Goal: Understand process/instructions

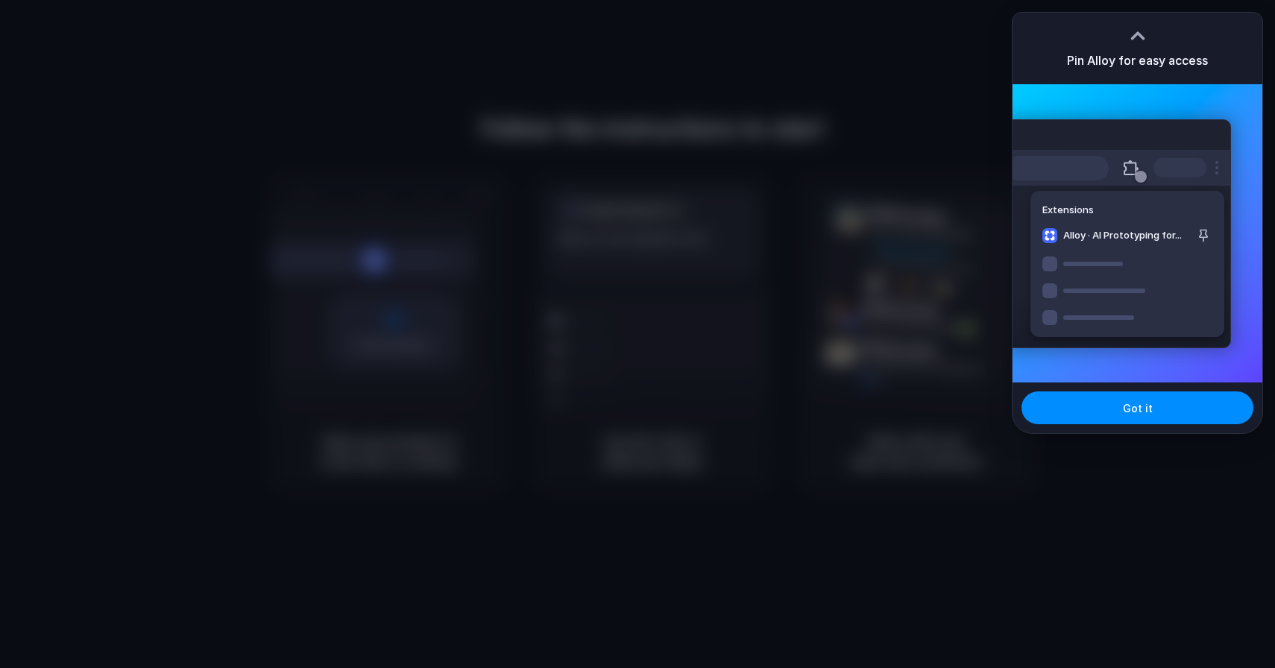
click at [941, 122] on div at bounding box center [637, 334] width 1275 height 668
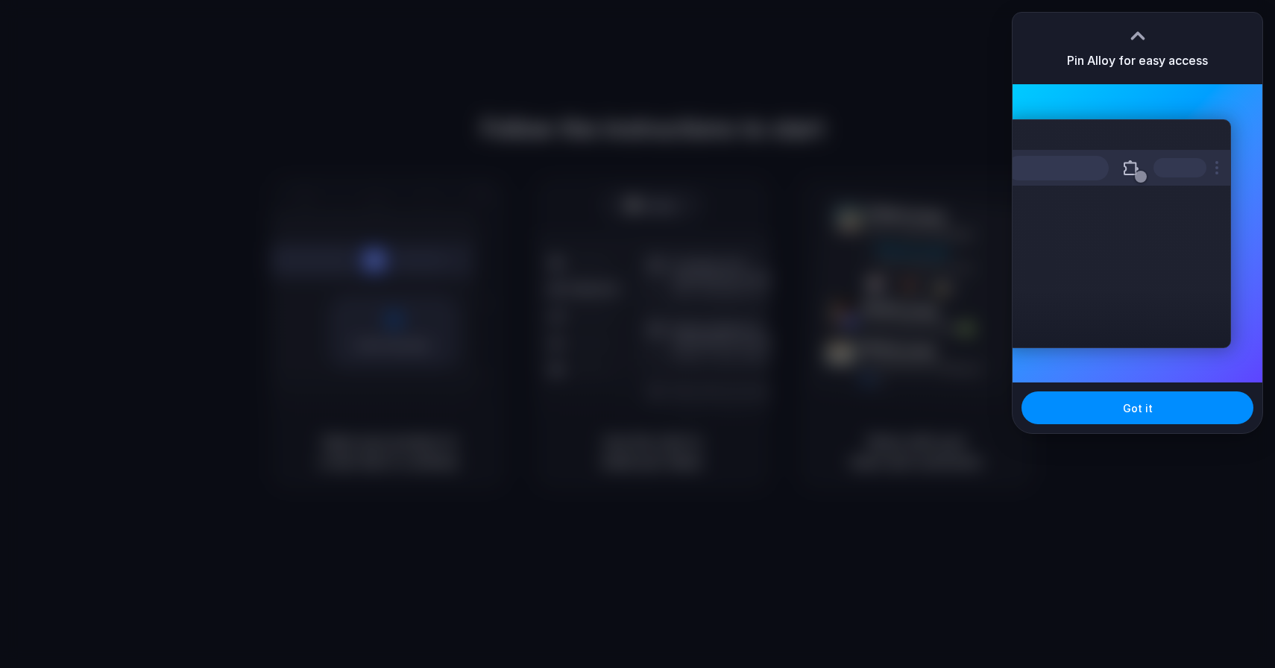
click at [1198, 111] on div "Extensions Alloy · AI Prototyping for..." at bounding box center [1138, 233] width 250 height 298
click at [1119, 412] on button "Got it" at bounding box center [1138, 407] width 232 height 33
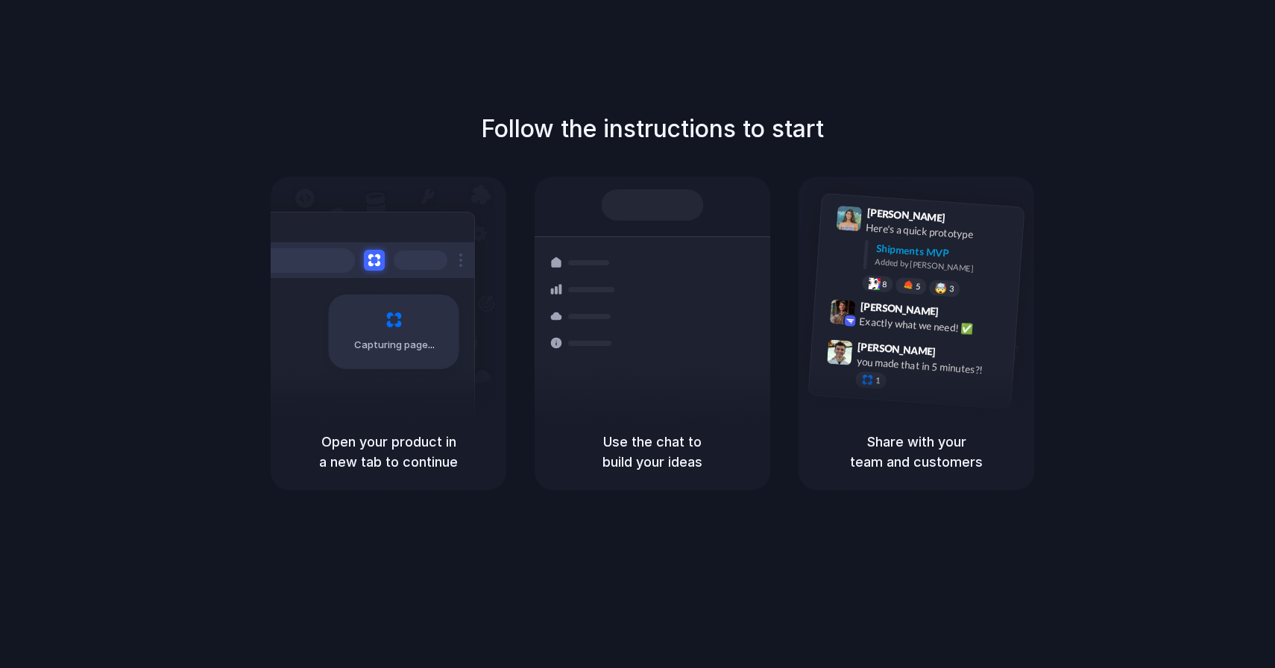
click at [400, 109] on div "Follow the instructions to start Capturing page Open your product in a new tab …" at bounding box center [652, 349] width 1305 height 698
click at [429, 94] on div "Follow the instructions to start Capturing page Open your product in a new tab …" at bounding box center [652, 349] width 1305 height 698
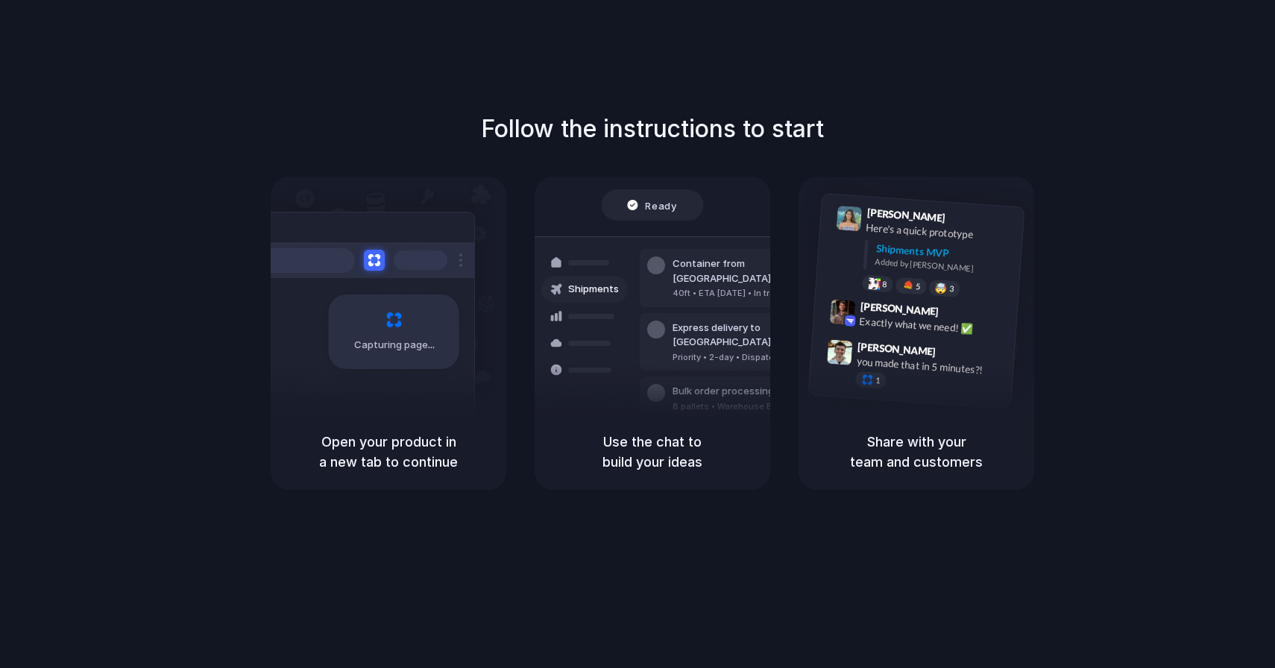
click at [424, 79] on div "Follow the instructions to start Capturing page Open your product in a new tab …" at bounding box center [652, 349] width 1305 height 698
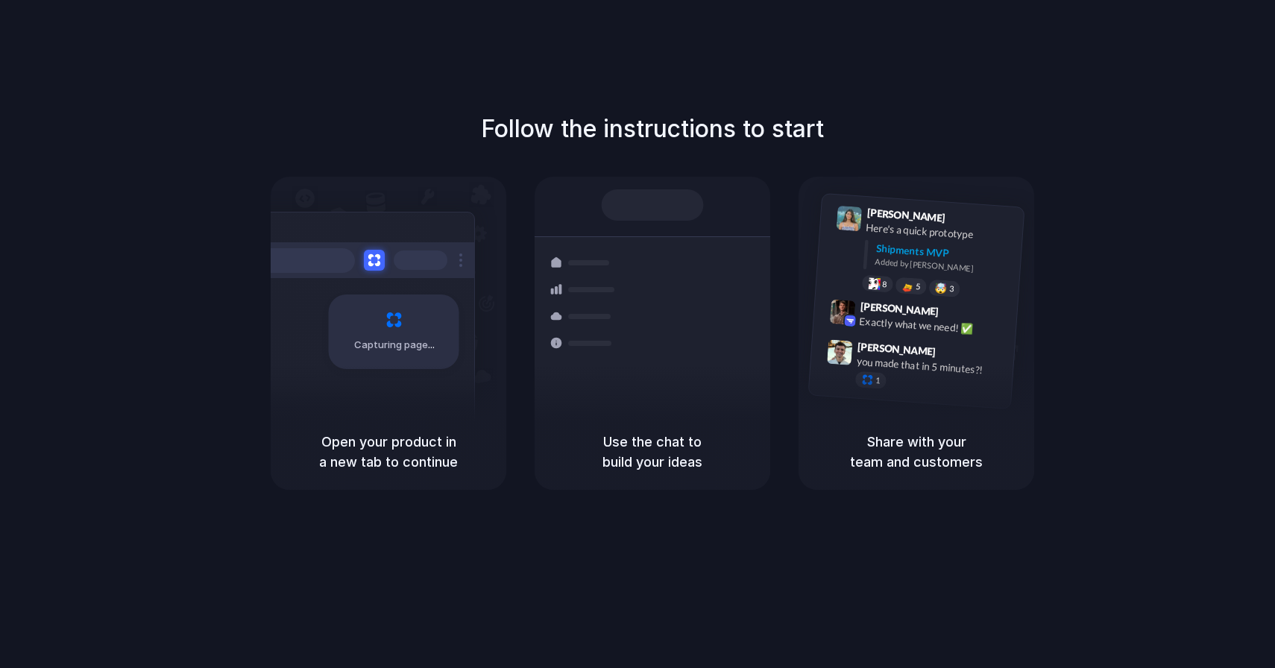
click at [532, 93] on div "Follow the instructions to start Capturing page Open your product in a new tab …" at bounding box center [652, 349] width 1305 height 698
click at [510, 142] on h1 "Follow the instructions to start" at bounding box center [652, 129] width 343 height 36
click at [449, 130] on div "Follow the instructions to start Capturing page Open your product in a new tab …" at bounding box center [652, 300] width 1275 height 379
